Goal: Task Accomplishment & Management: Manage account settings

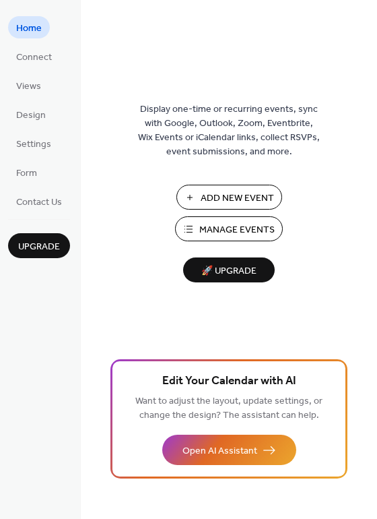
click at [241, 230] on span "Manage Events" at bounding box center [236, 230] width 75 height 14
click at [37, 140] on span "Settings" at bounding box center [33, 144] width 35 height 14
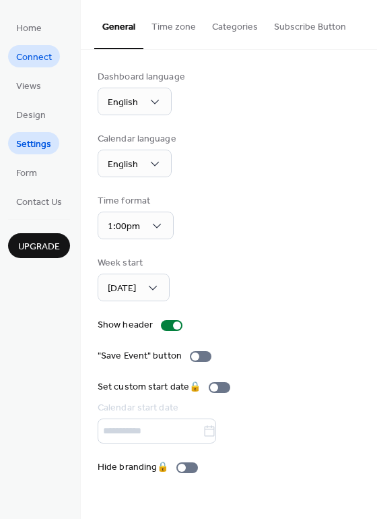
click at [38, 57] on span "Connect" at bounding box center [34, 58] width 36 height 14
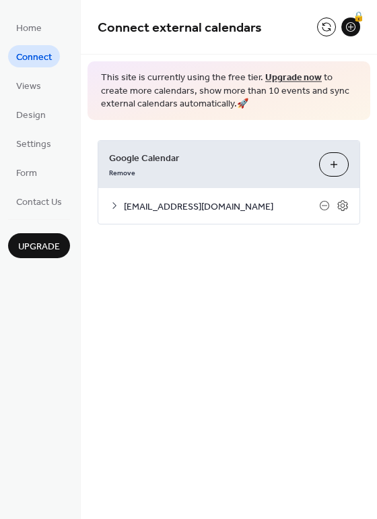
click at [192, 267] on div "Connect external calendars 🔒 This site is currently using the free tier. Upgrad…" at bounding box center [229, 259] width 296 height 519
click at [342, 204] on icon at bounding box center [343, 205] width 5 height 5
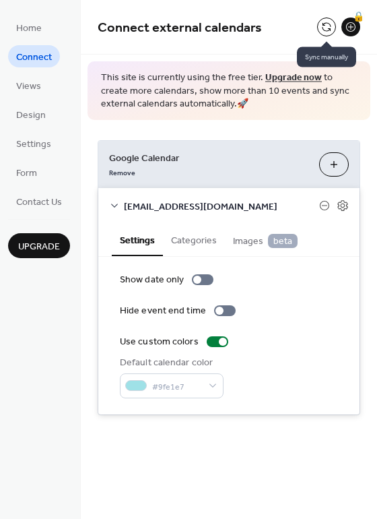
click at [325, 24] on button at bounding box center [326, 27] width 19 height 19
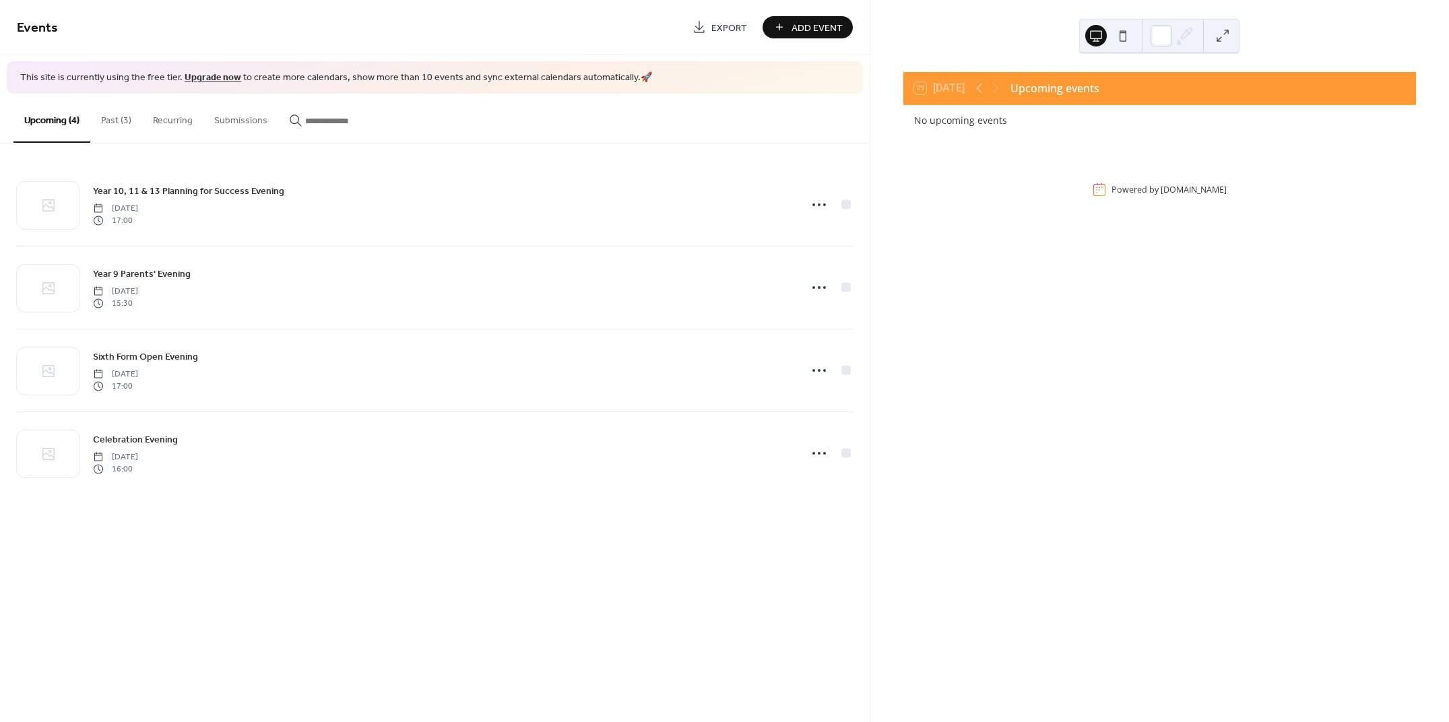
click at [980, 180] on div "29 [DATE] Upcoming events No upcoming events Powered by [DOMAIN_NAME]" at bounding box center [1160, 137] width 514 height 132
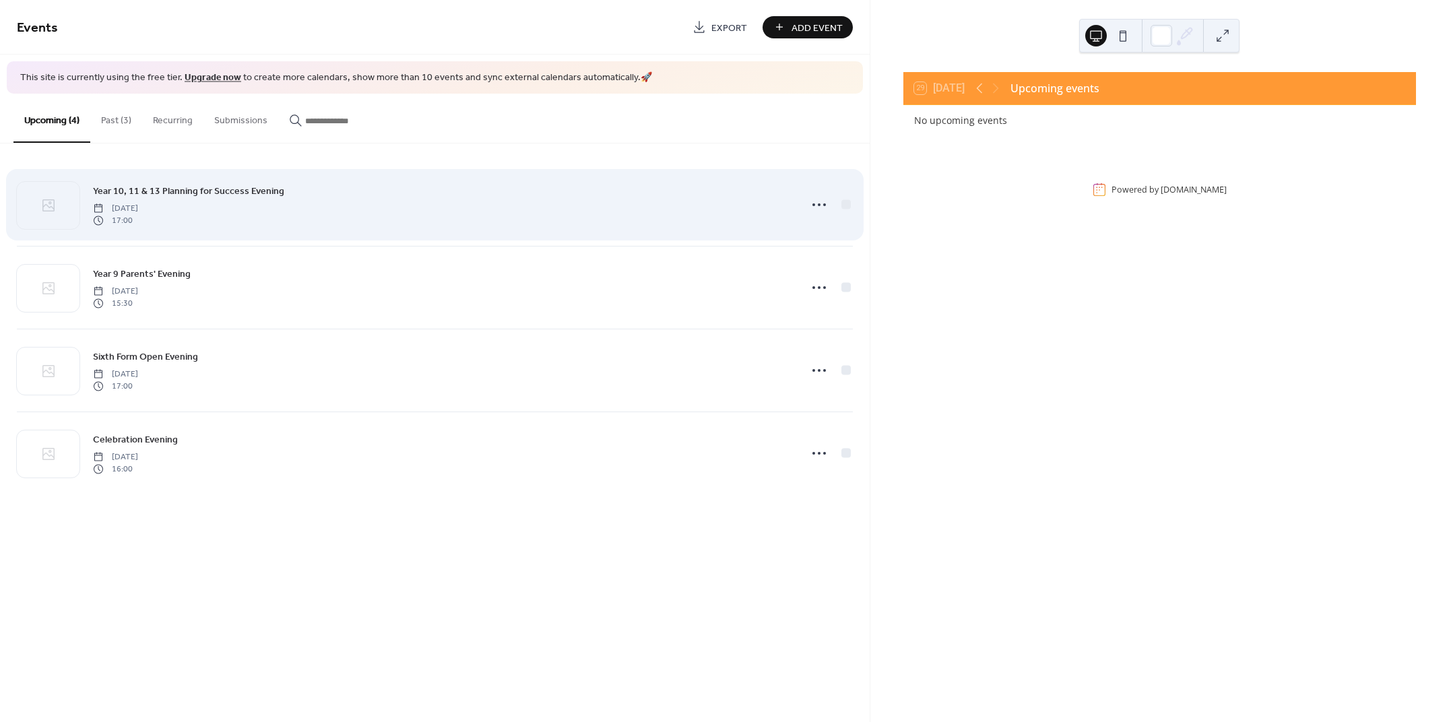
click at [306, 191] on div "Year 10, 11 & 13 Planning for Success Evening [DATE] 17:00" at bounding box center [442, 204] width 699 height 43
click at [819, 208] on icon at bounding box center [819, 205] width 22 height 22
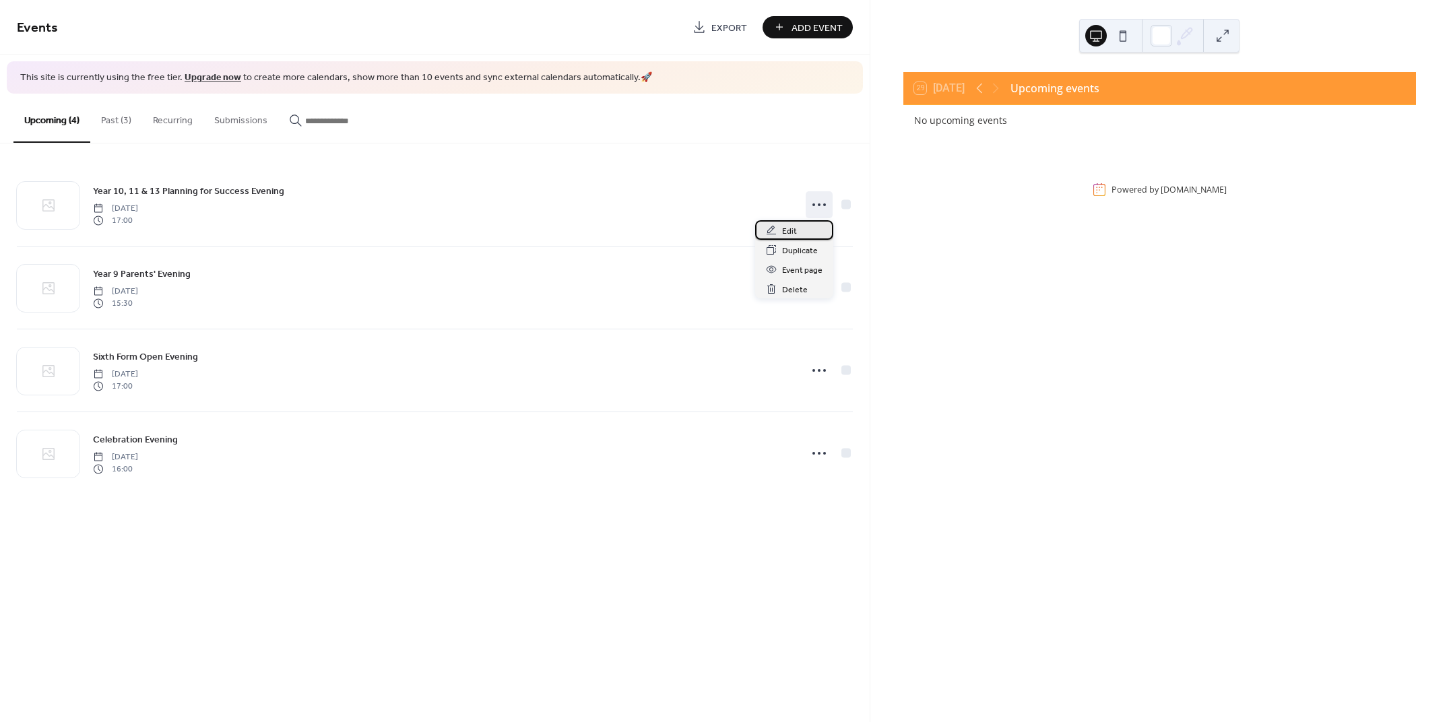
click at [784, 227] on span "Edit" at bounding box center [789, 231] width 15 height 14
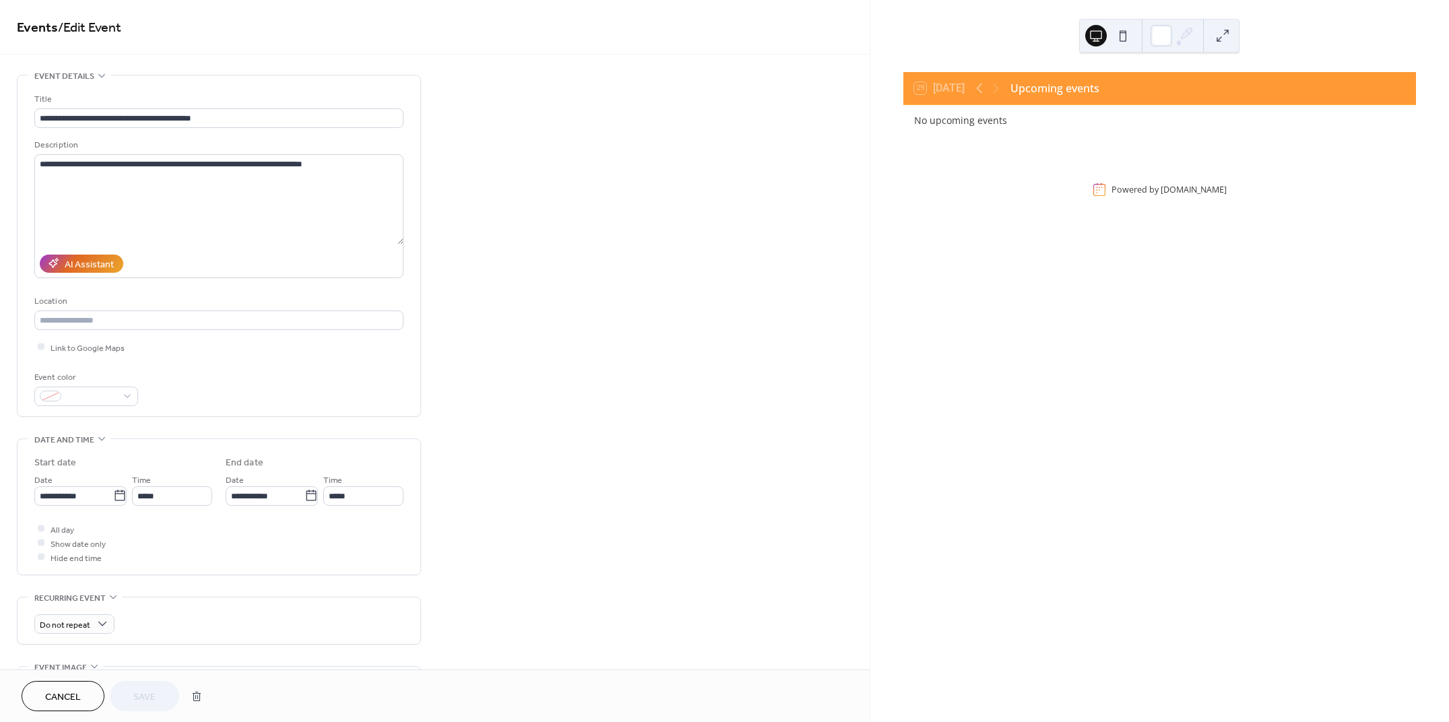
click at [47, 26] on link "Events" at bounding box center [37, 28] width 41 height 26
